Goal: Transaction & Acquisition: Purchase product/service

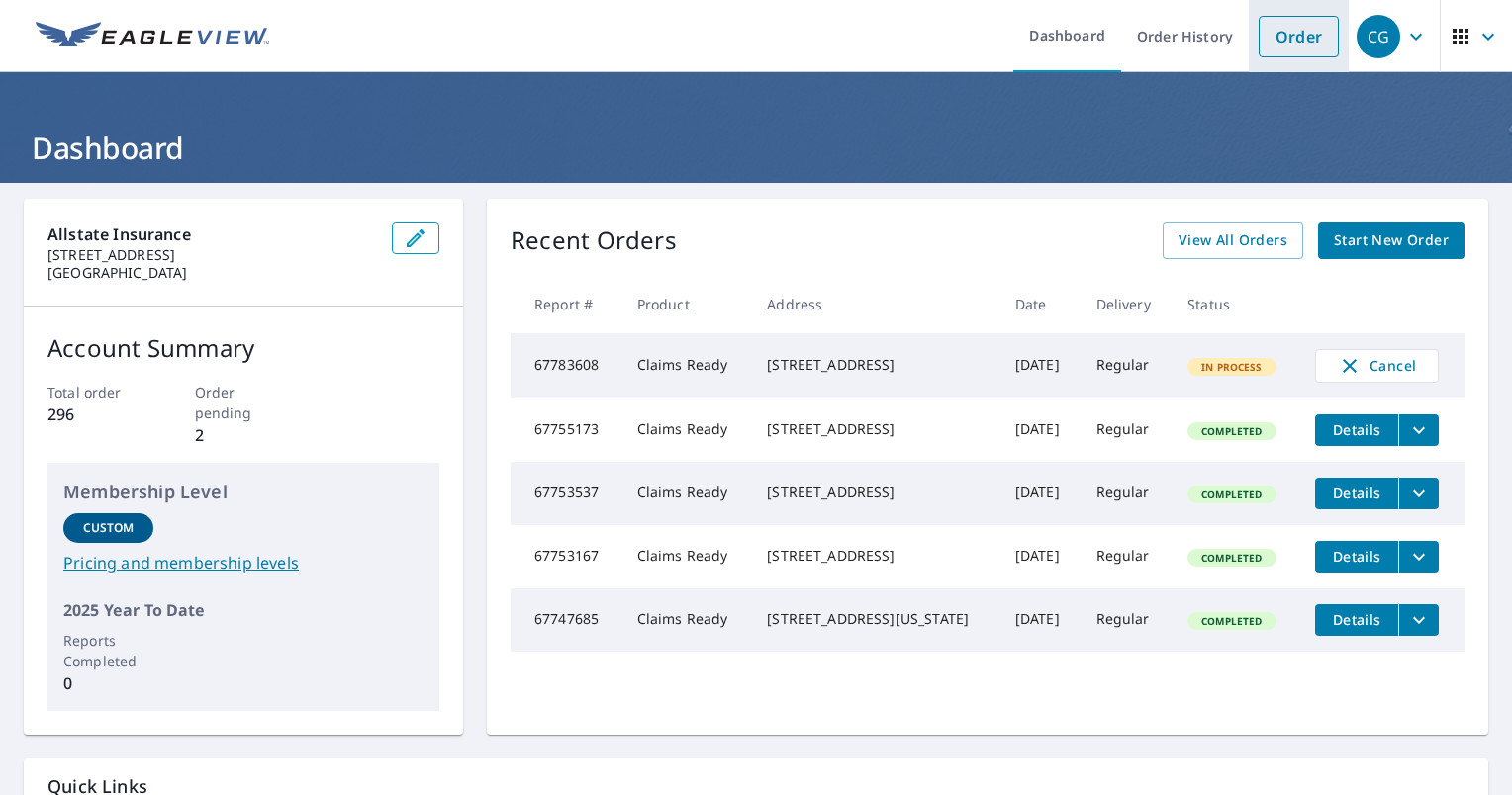
click at [682, 49] on link "Order" at bounding box center [1299, 37] width 80 height 42
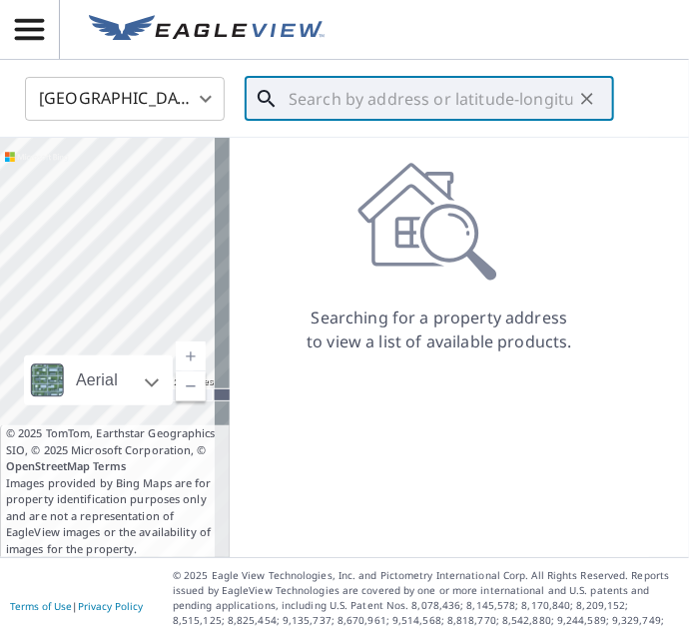
click at [349, 109] on input "text" at bounding box center [430, 99] width 284 height 56
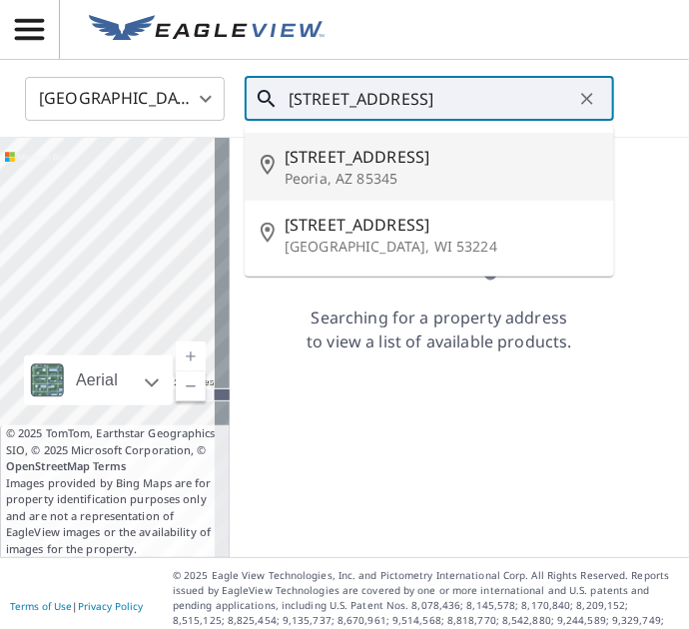
click at [384, 172] on p "Peoria, AZ 85345" at bounding box center [440, 179] width 313 height 20
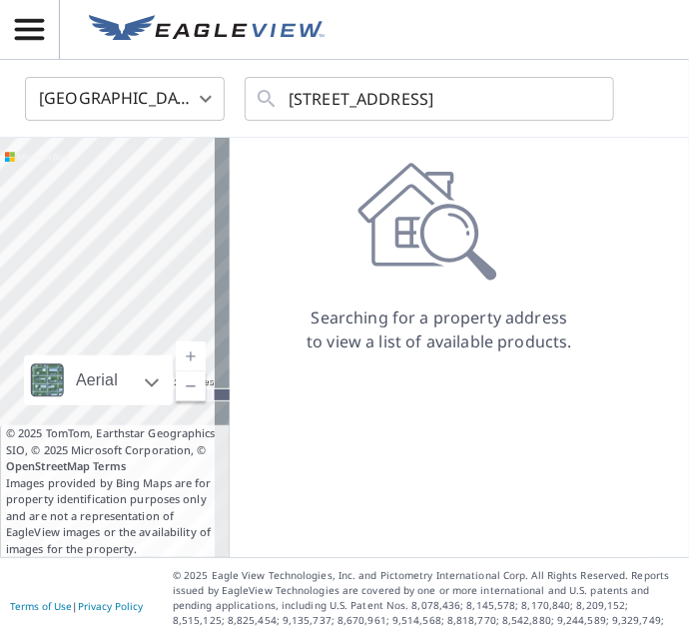
type input "[STREET_ADDRESS]"
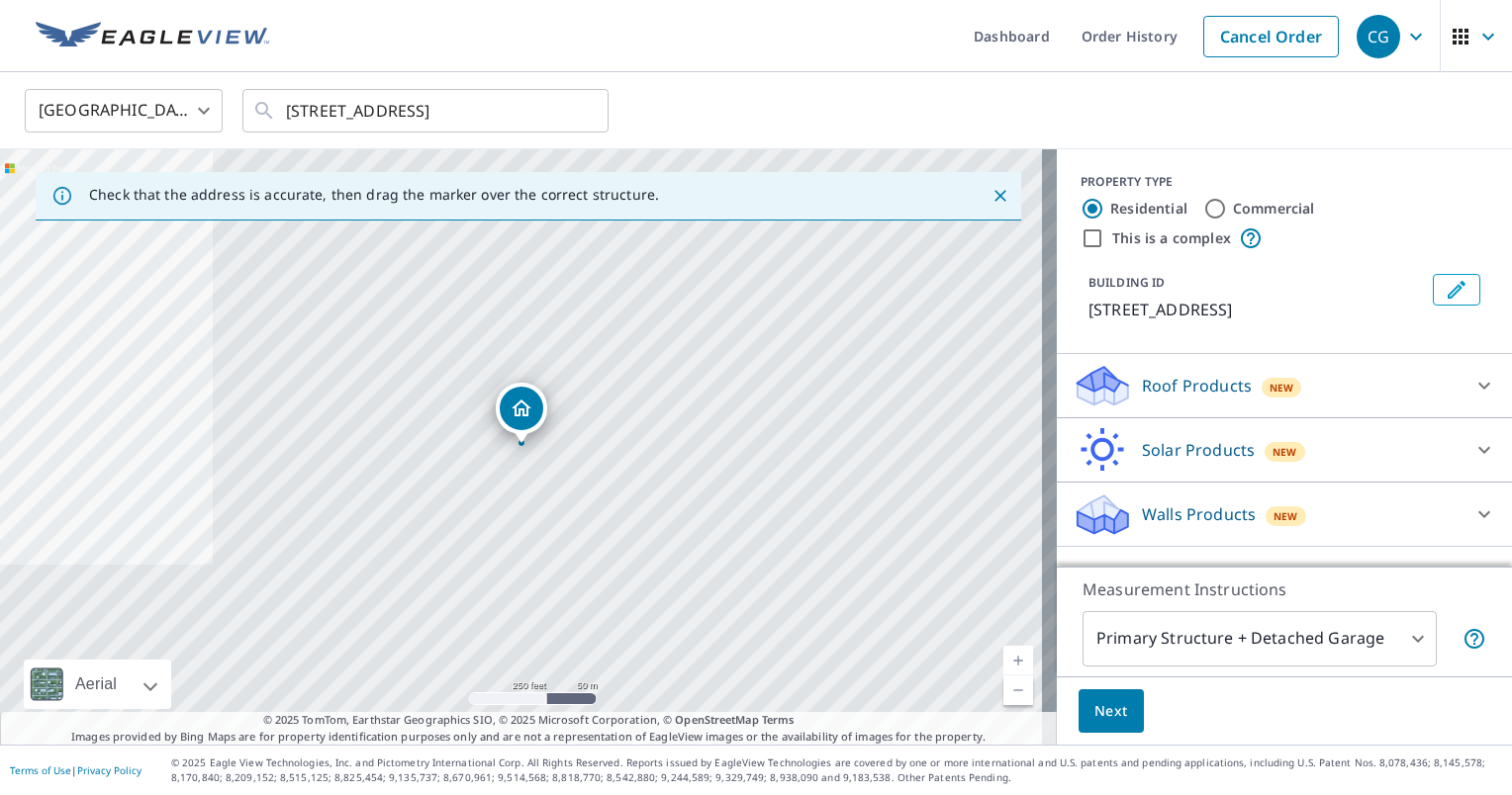
click at [682, 401] on div "Roof Products New" at bounding box center [1266, 386] width 388 height 47
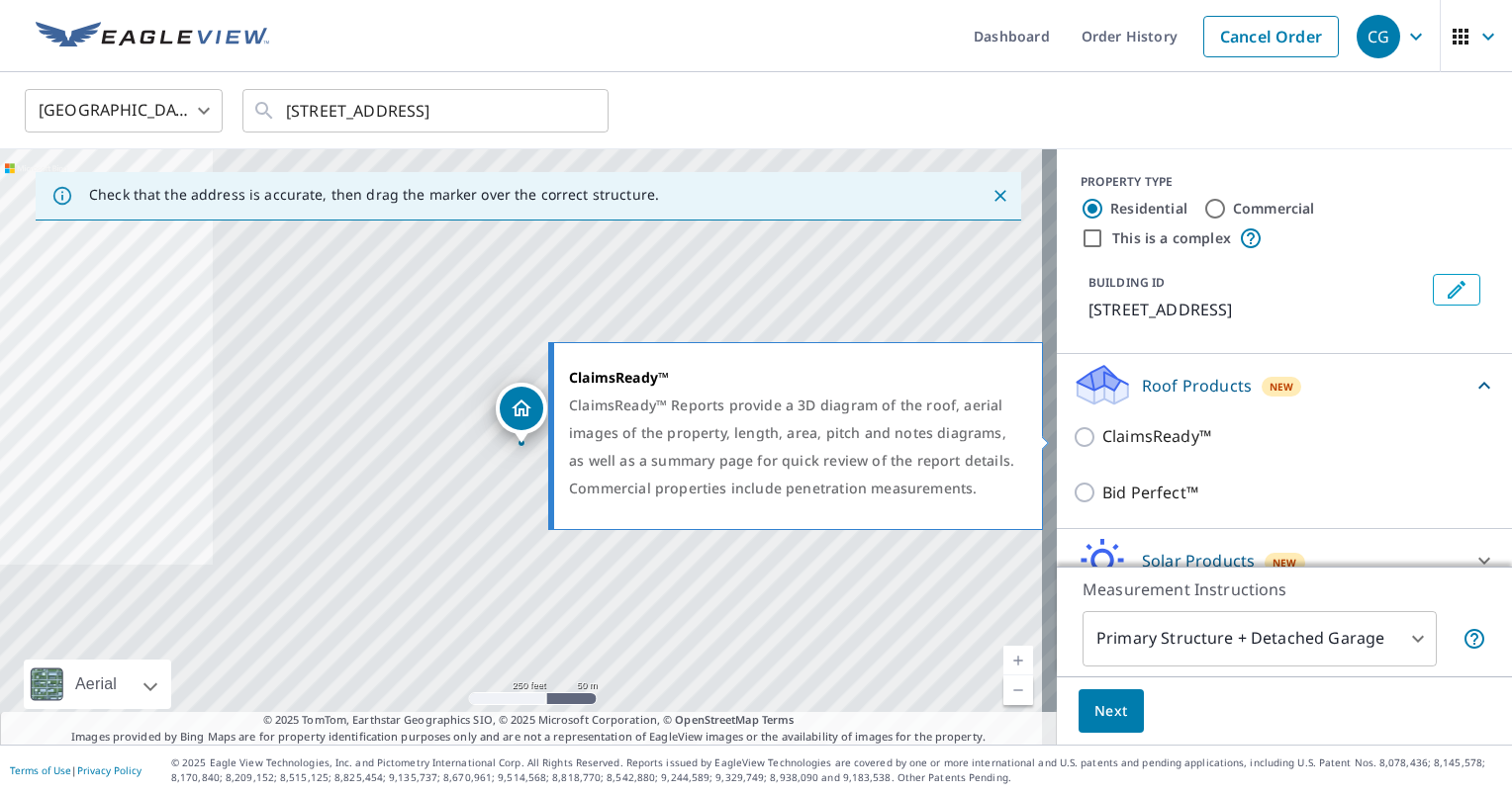
click at [682, 435] on input "ClaimsReady™" at bounding box center [1088, 437] width 30 height 24
checkbox input "true"
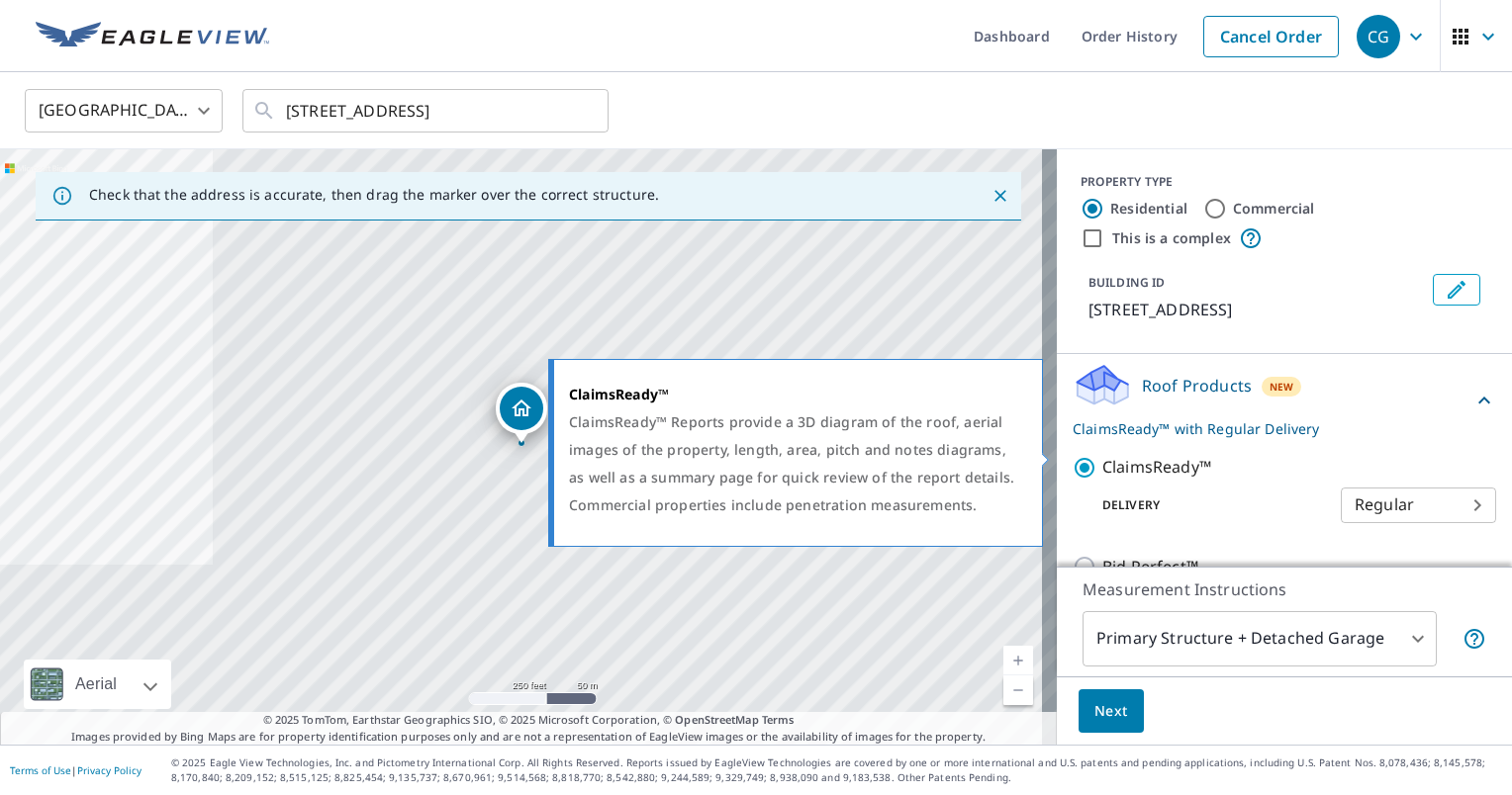
scroll to position [164, 0]
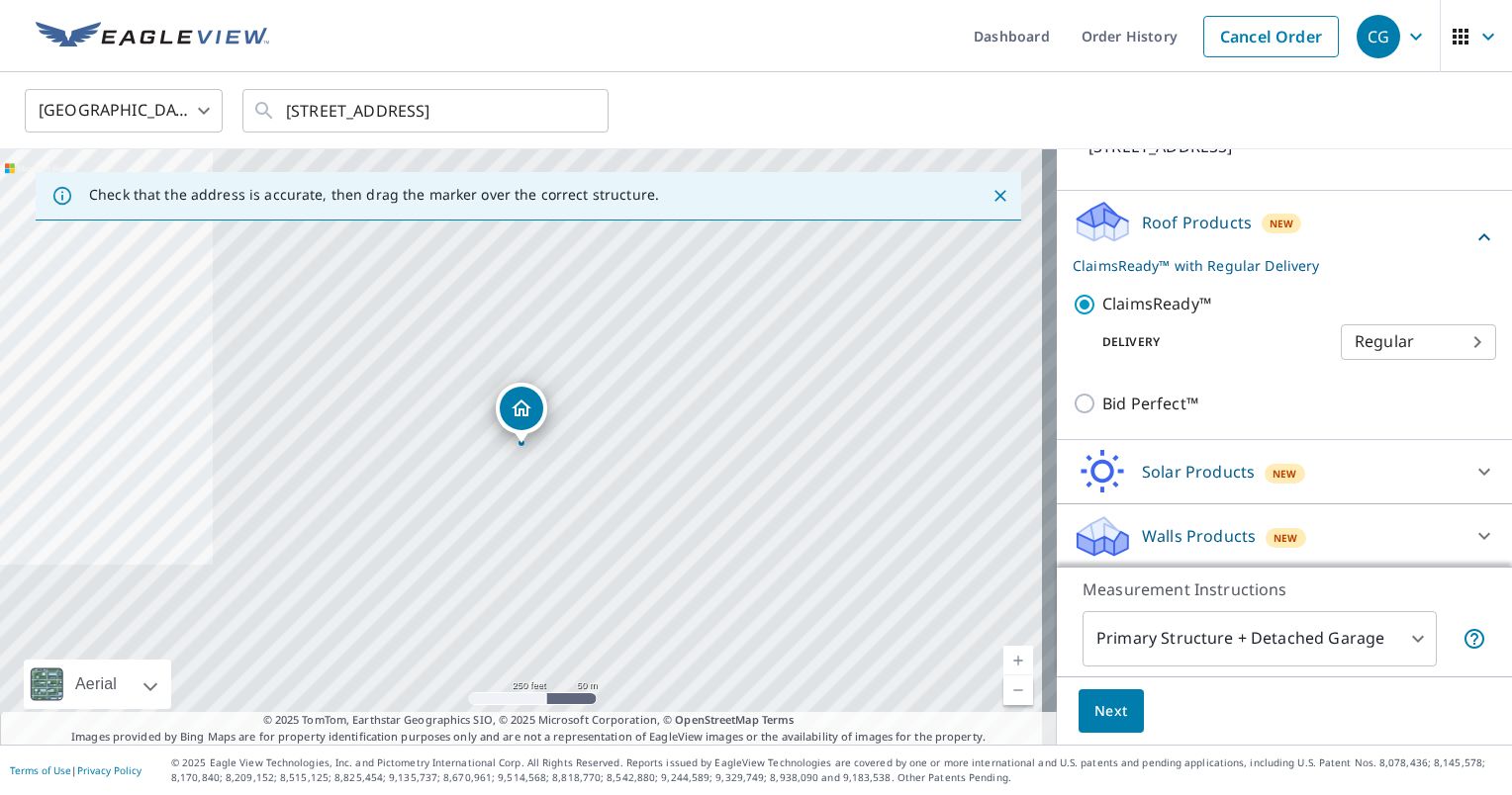
click at [682, 623] on span "Next" at bounding box center [1111, 712] width 34 height 25
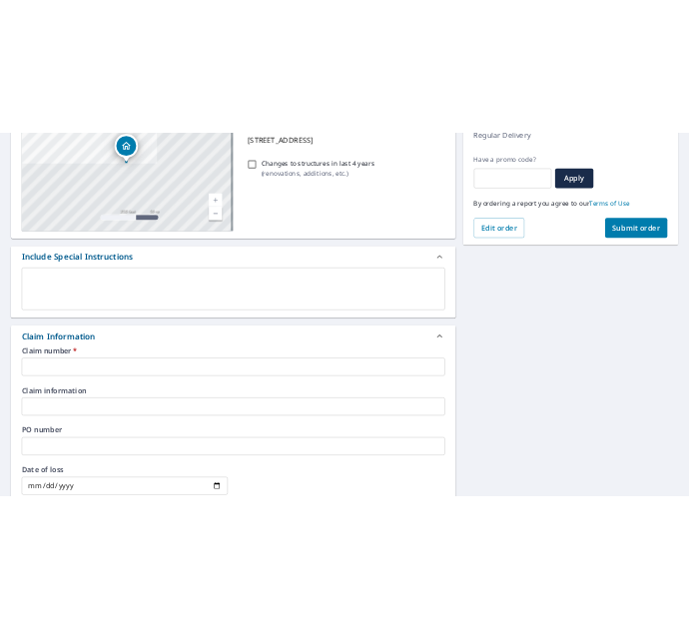
scroll to position [299, 0]
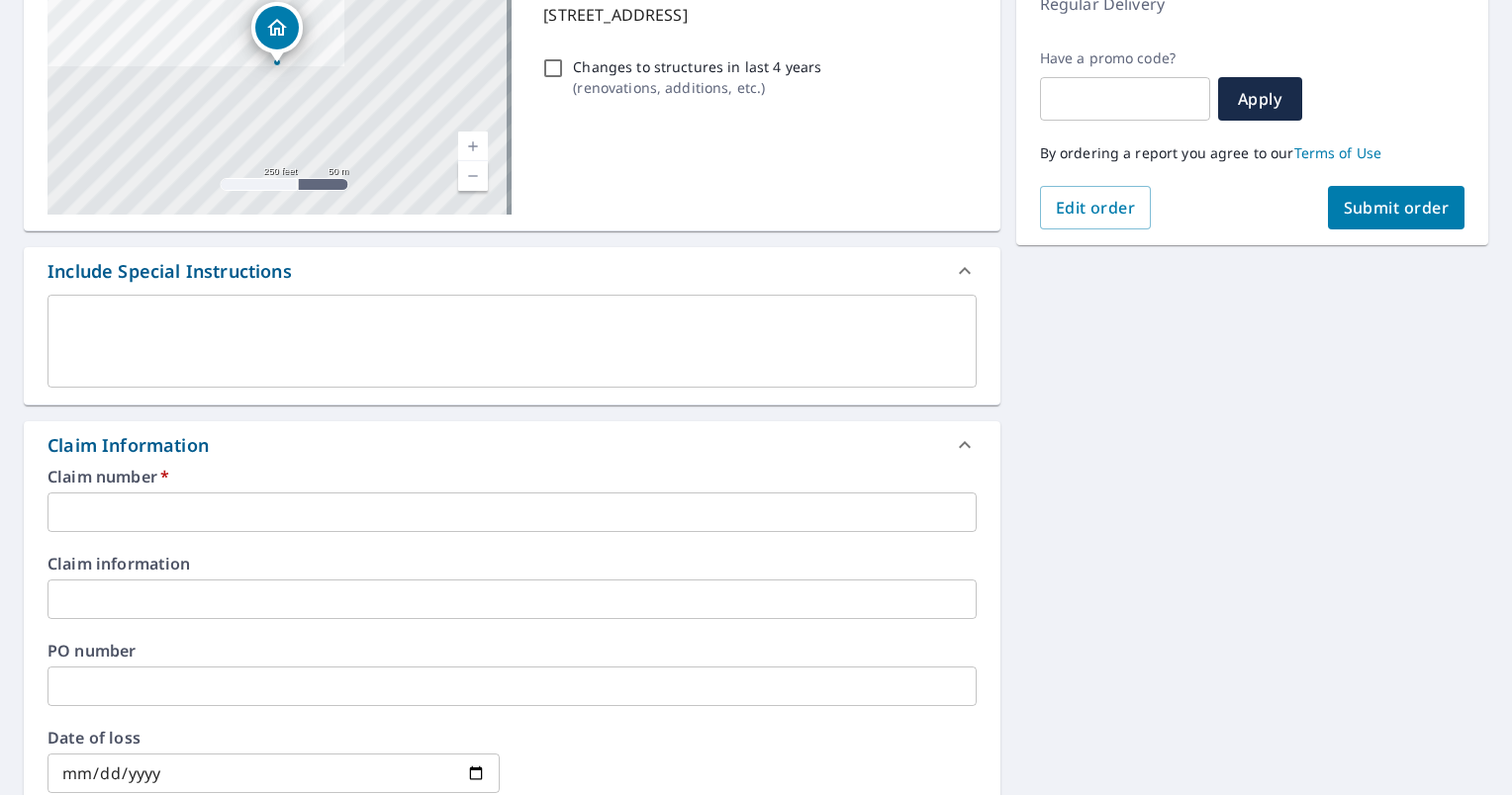
click at [349, 322] on textarea at bounding box center [512, 341] width 901 height 57
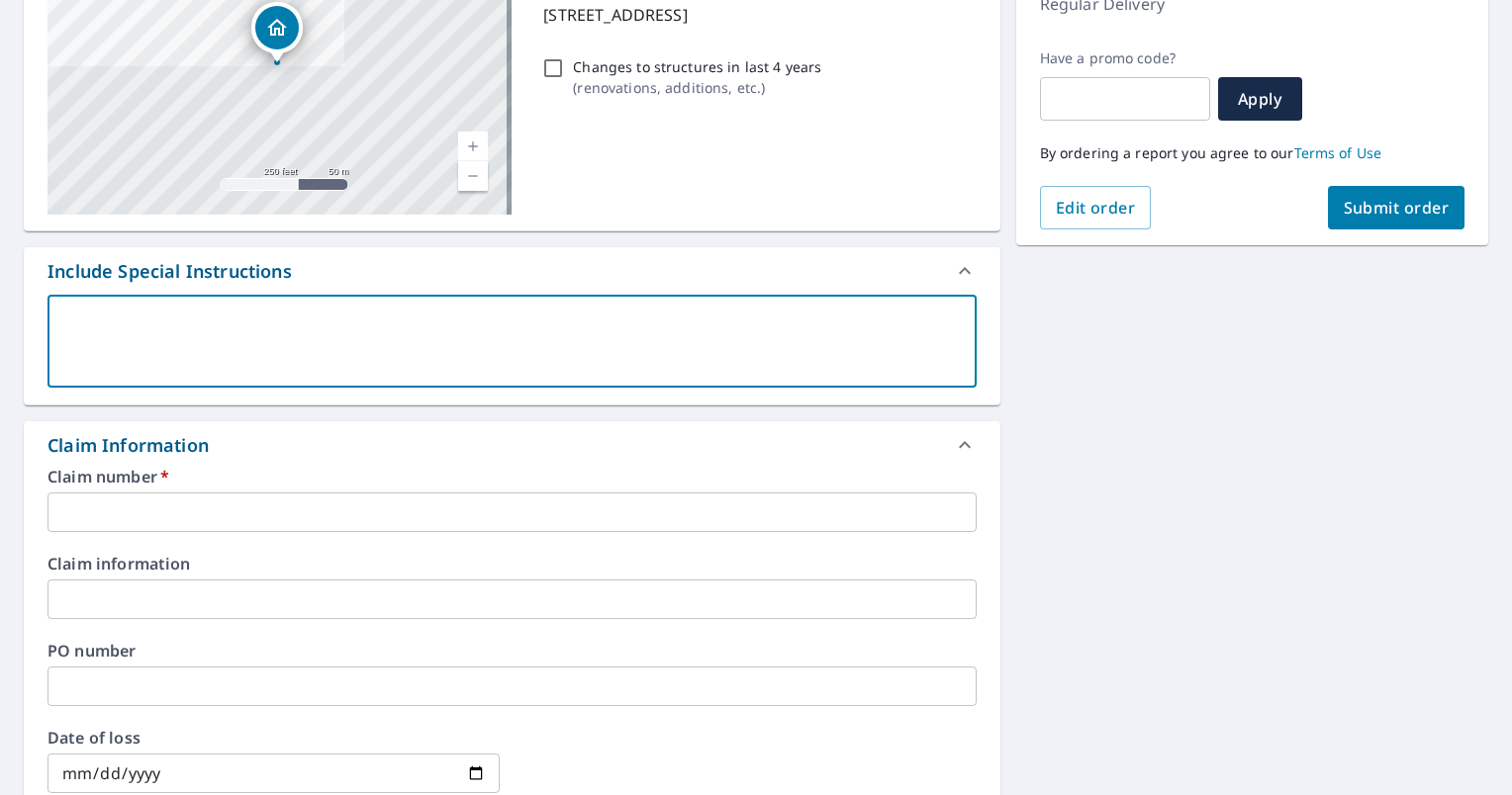
type textarea "P"
type textarea "x"
type textarea "PD"
type textarea "x"
type textarea "PDF"
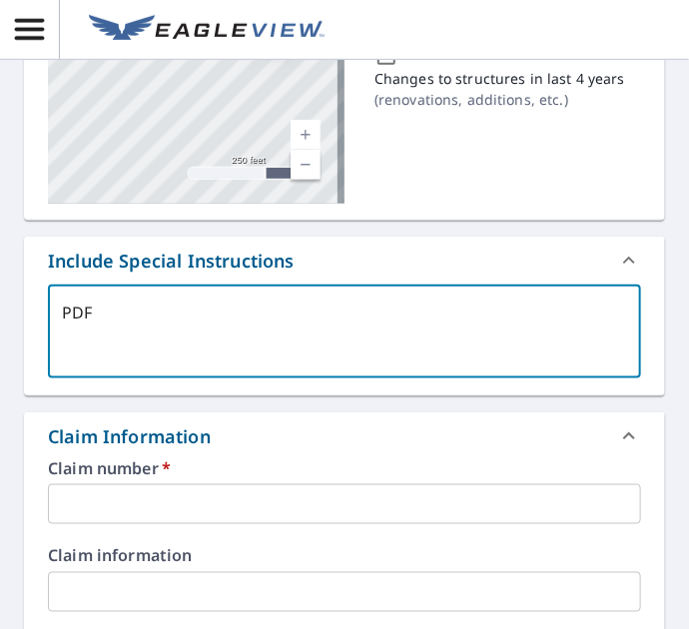
type textarea "x"
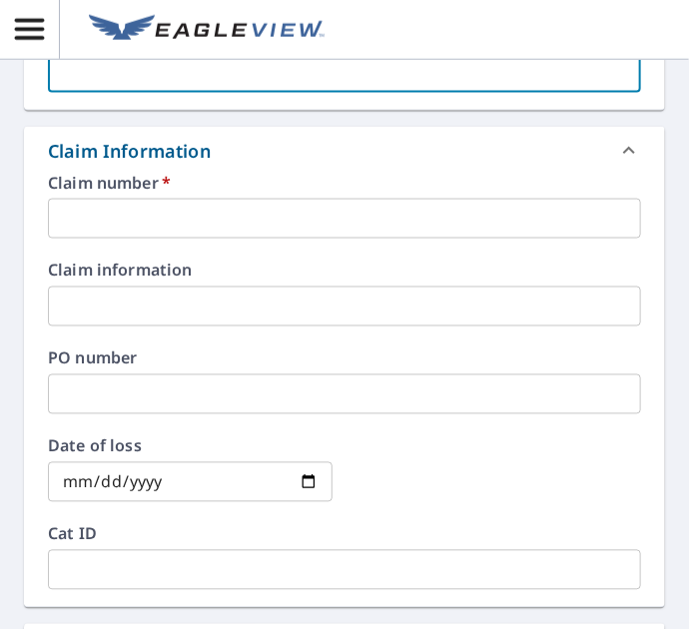
scroll to position [599, 0]
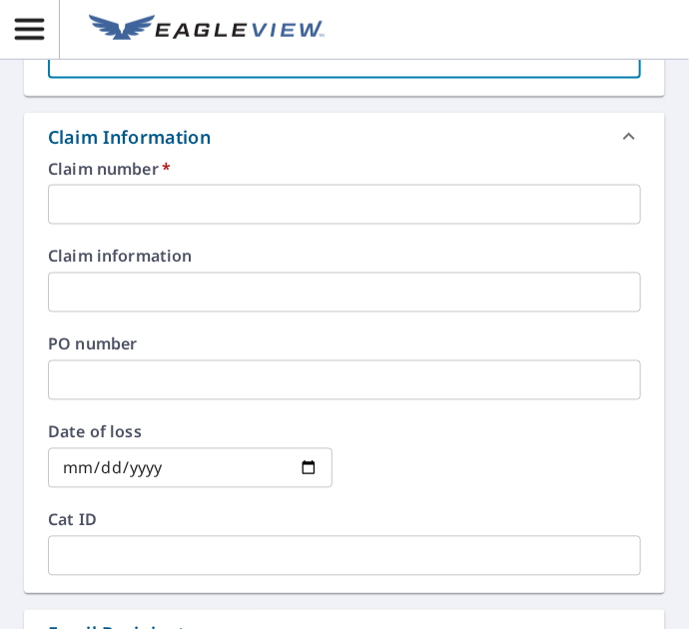
type textarea "PDF"
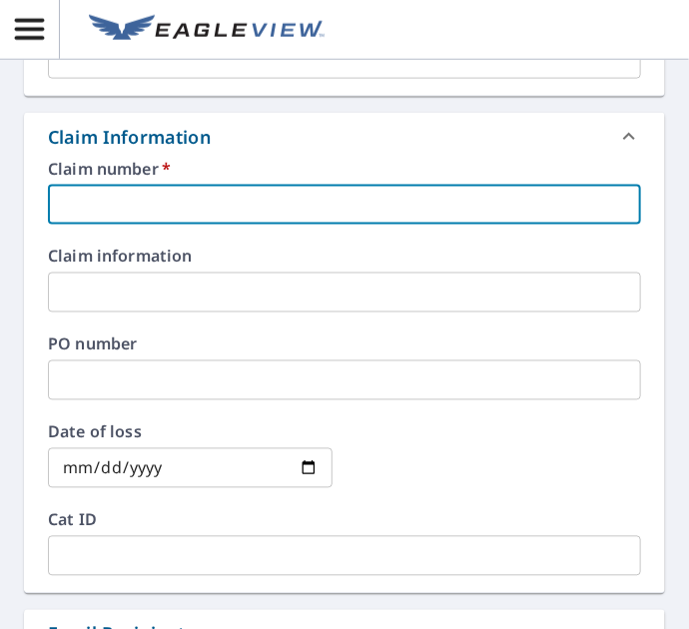
click at [205, 205] on input "text" at bounding box center [344, 205] width 593 height 40
type textarea "x"
type input "0"
type textarea "x"
type input "08"
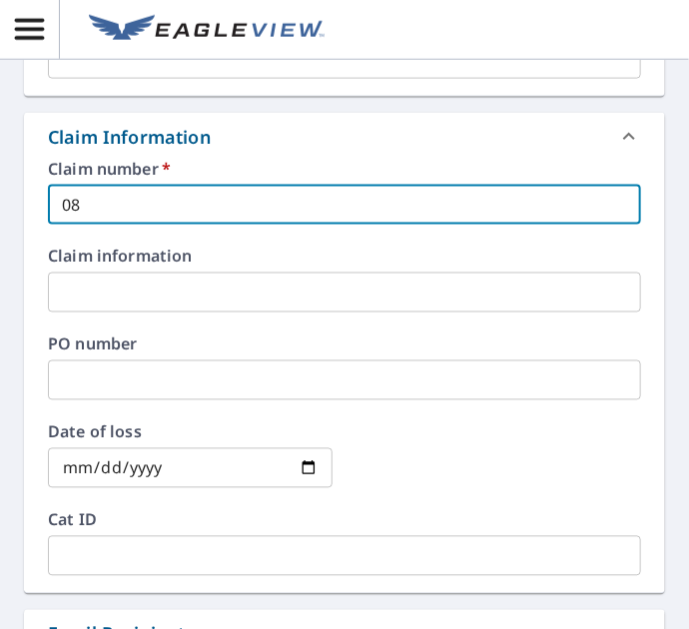
type textarea "x"
type input "080"
type textarea "x"
type input "0807"
type textarea "x"
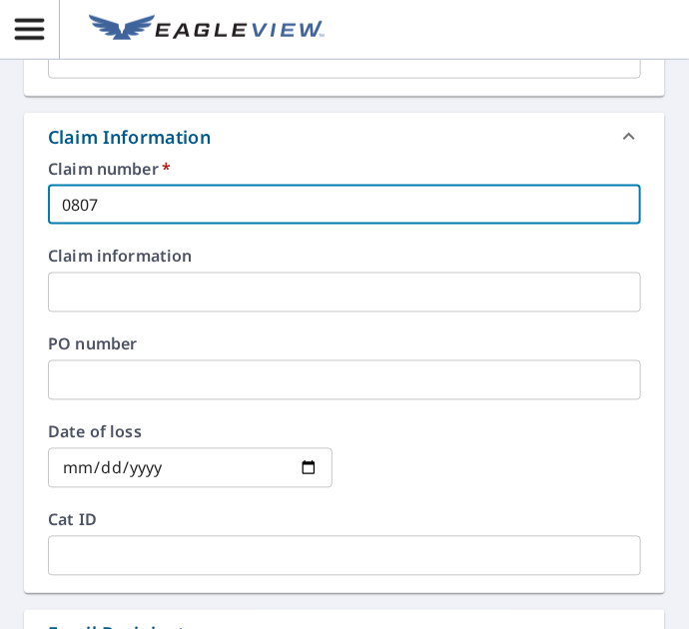
type input "08070"
type textarea "x"
type input "080707"
type textarea "x"
type input "0807074"
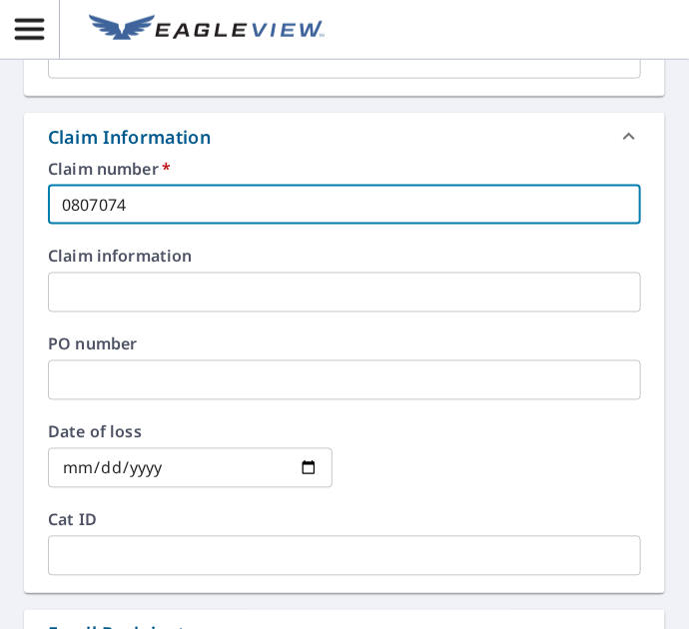
type textarea "x"
type input "08070745"
type textarea "x"
type input "080707454"
type textarea "x"
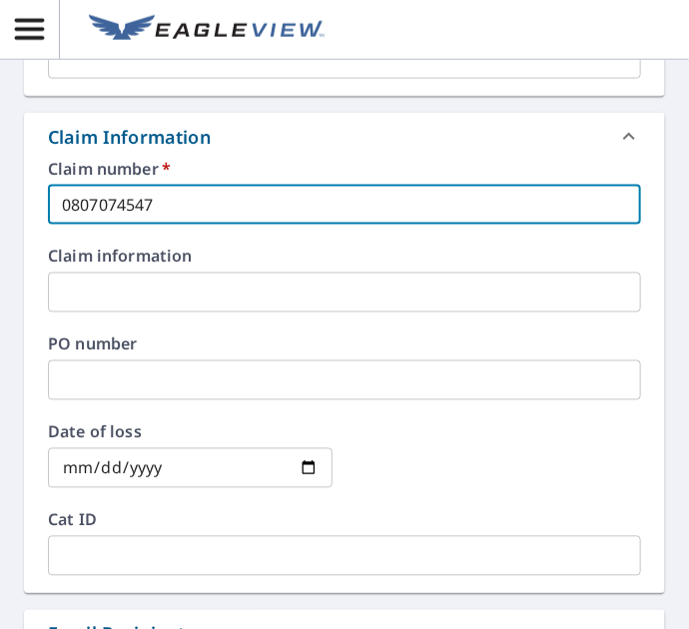
type input "0807074547"
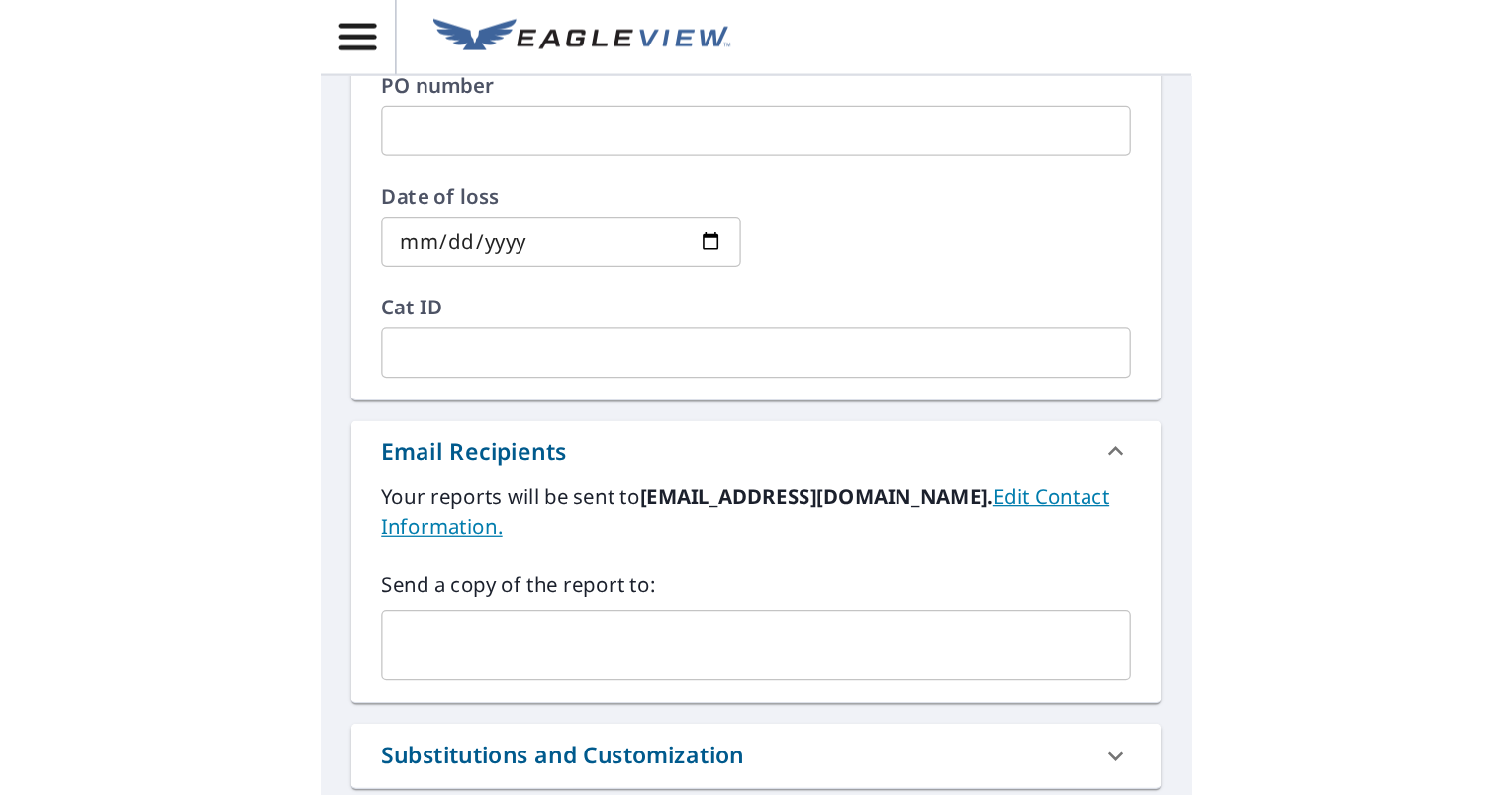
scroll to position [890, 0]
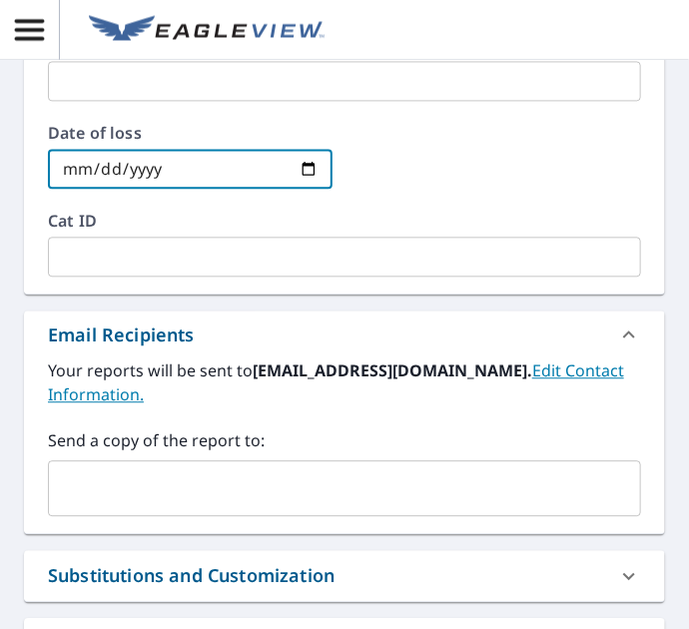
click at [197, 170] on input "date" at bounding box center [190, 169] width 284 height 40
type input "0002-09-26"
type textarea "x"
type input "0020-09-26"
type textarea "x"
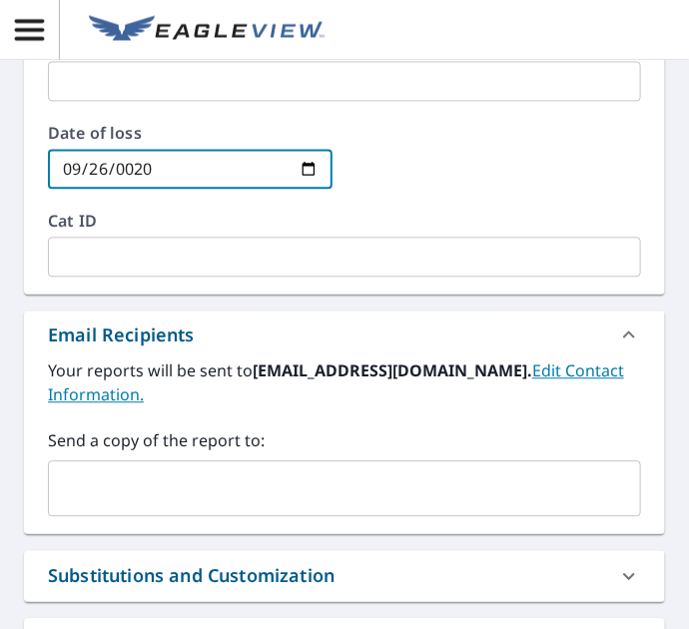
type input "0202-09-26"
type textarea "x"
type input "[DATE]"
type textarea "x"
click at [293, 469] on input "text" at bounding box center [329, 488] width 545 height 38
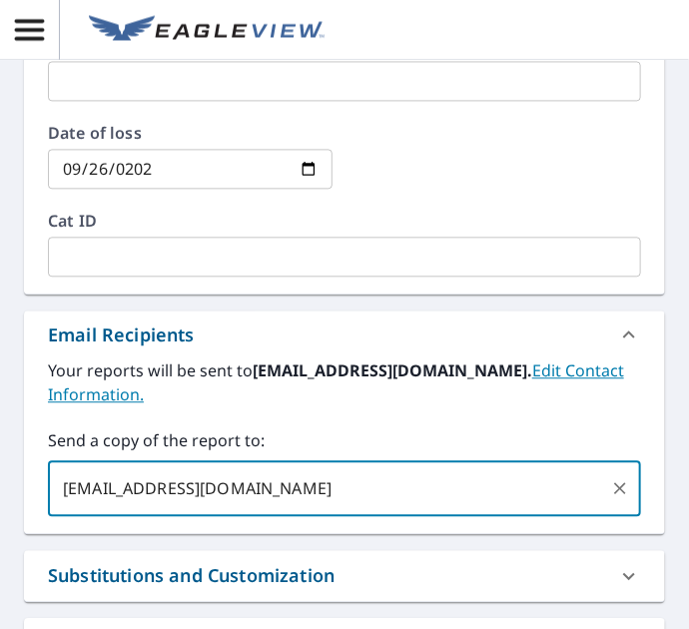
type input "[EMAIL_ADDRESS][DOMAIN_NAME]"
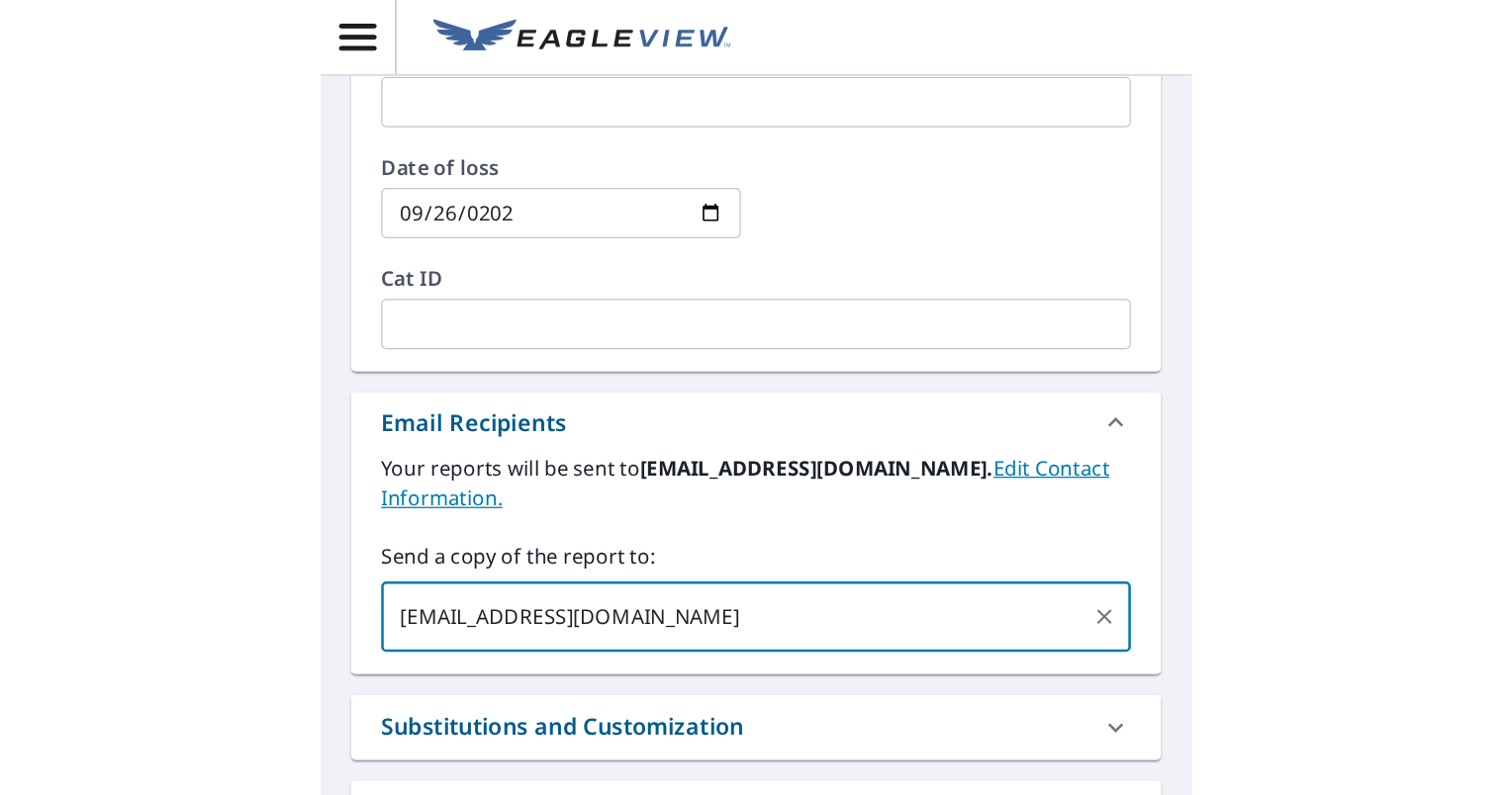
scroll to position [864, 0]
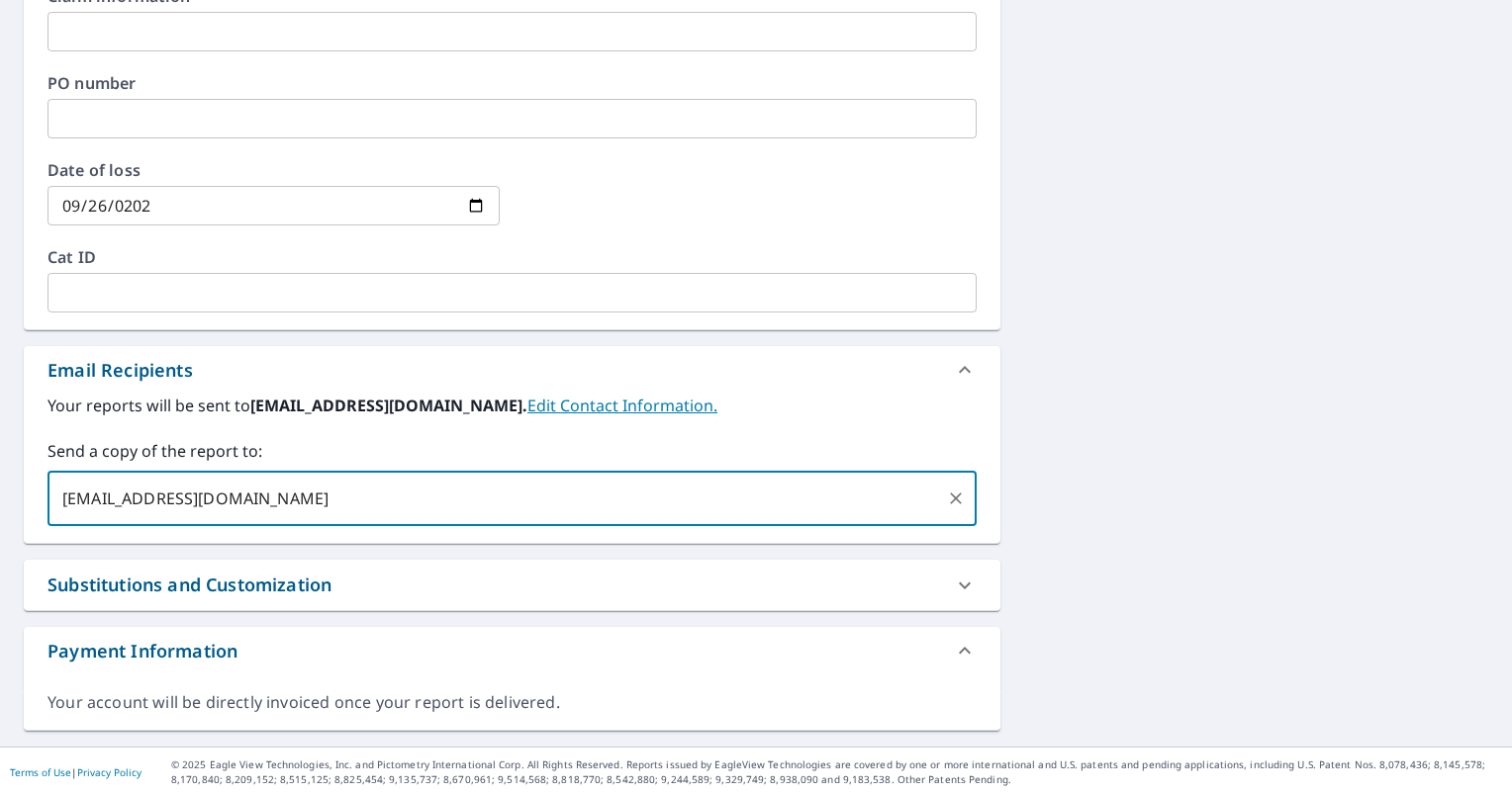
type textarea "x"
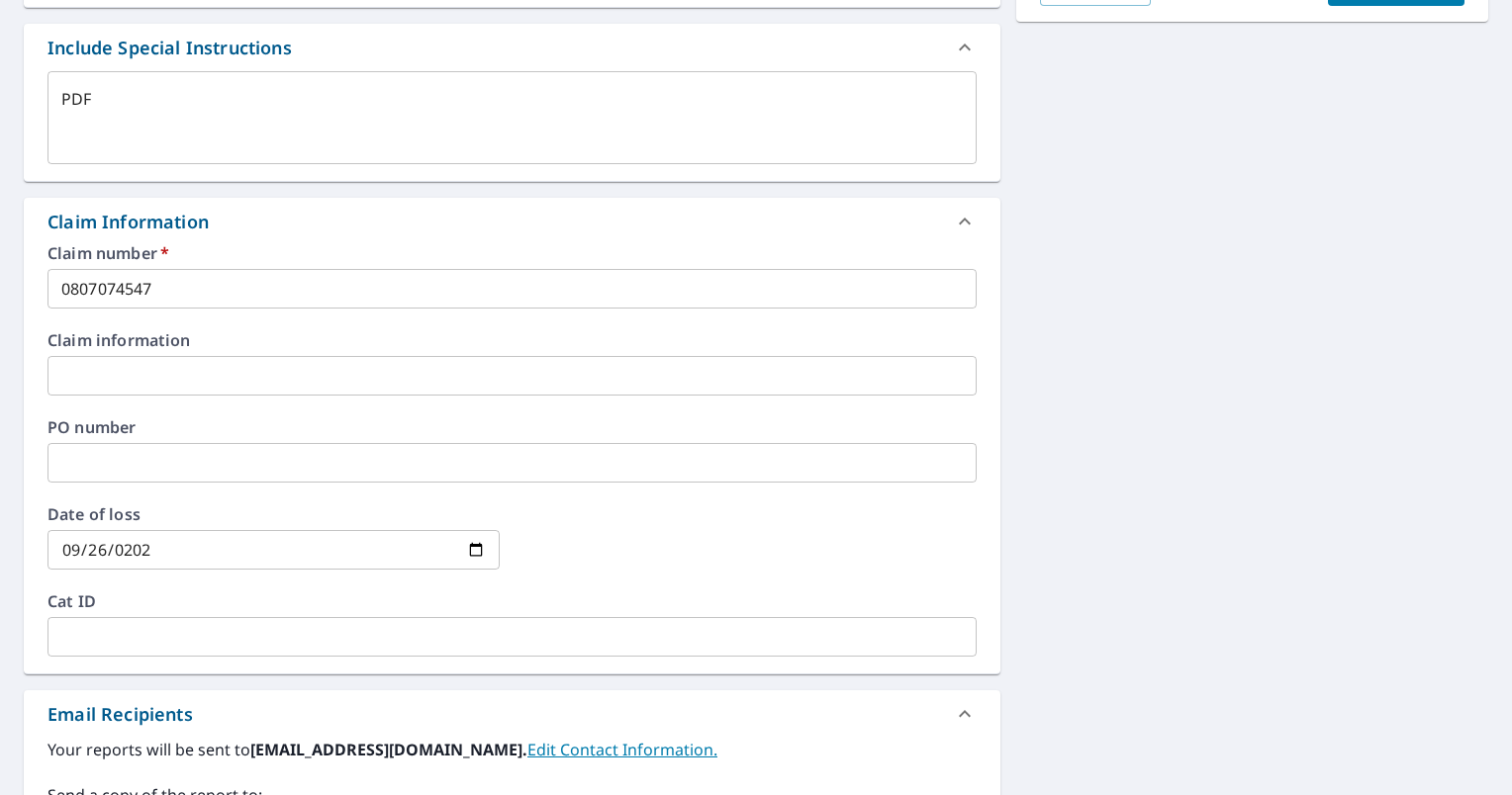
scroll to position [73, 0]
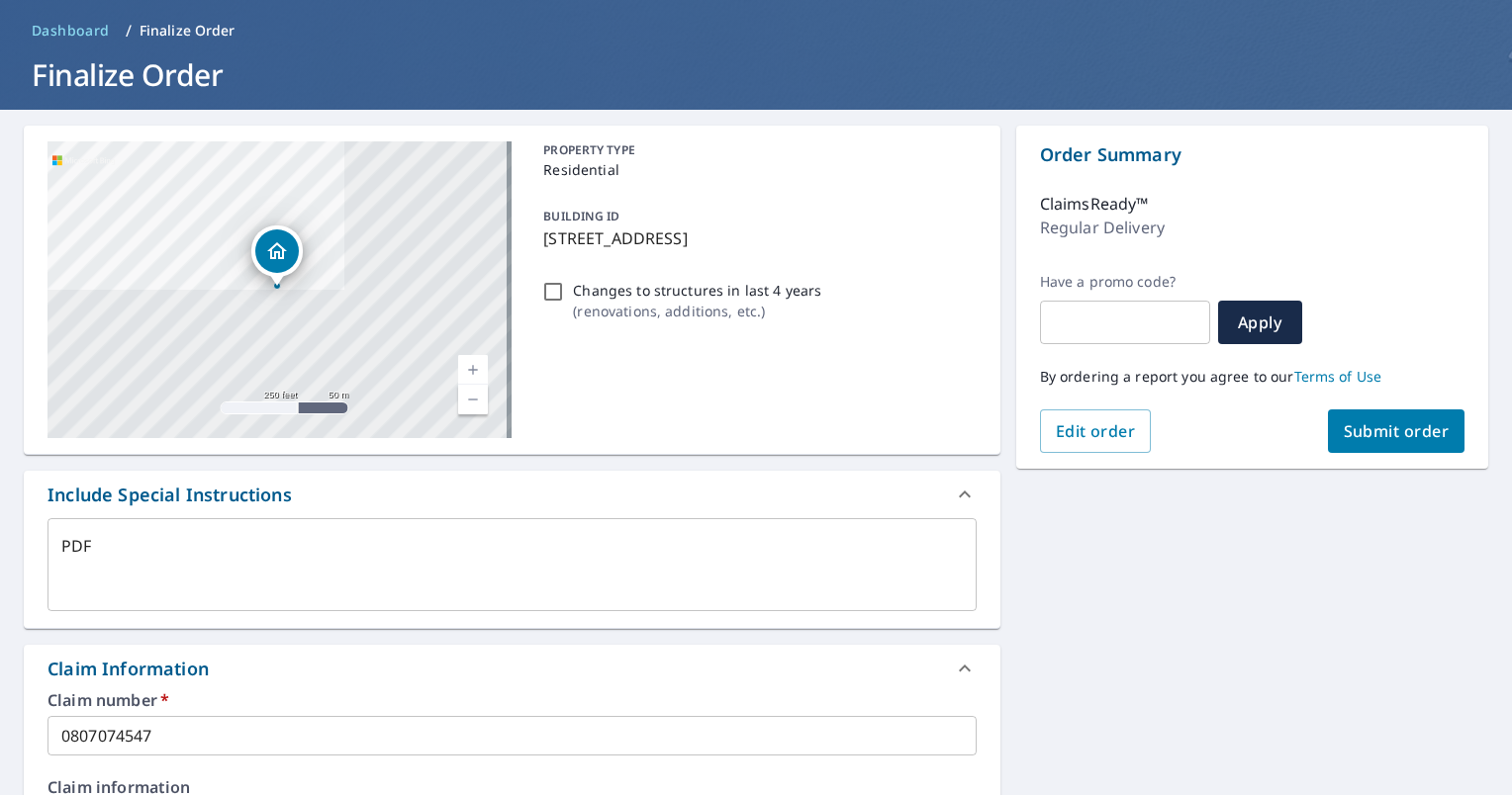
type input "[EMAIL_ADDRESS][DOMAIN_NAME]"
type textarea "x"
click at [682, 427] on span "Submit order" at bounding box center [1396, 431] width 106 height 22
type textarea "x"
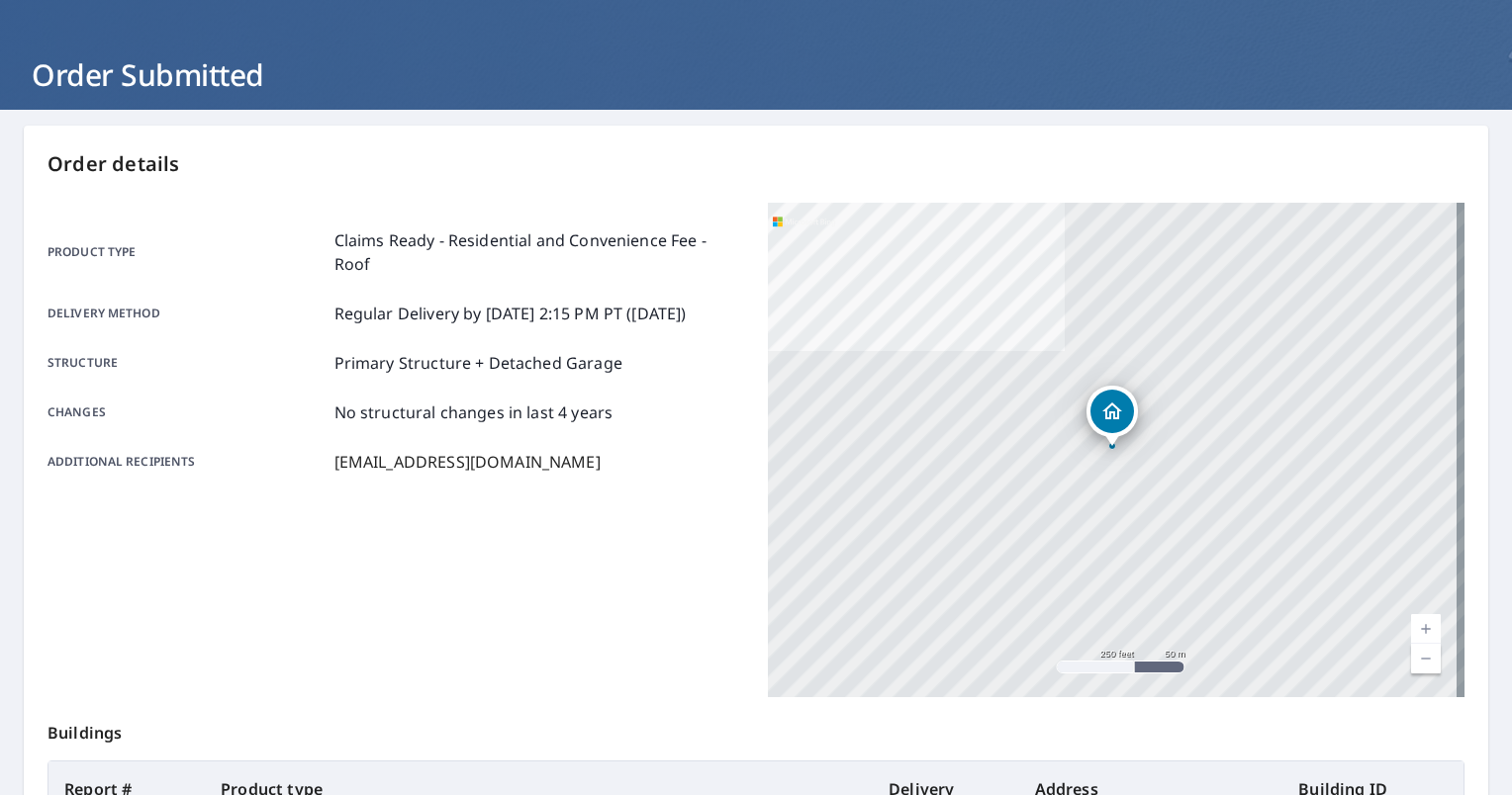
click at [682, 623] on div "Product type Claims Ready - Residential and Convenience Fee - Roof Delivery met…" at bounding box center [396, 450] width 697 height 495
